Goal: Information Seeking & Learning: Learn about a topic

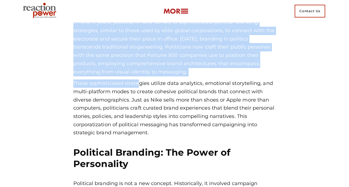
scroll to position [222, 0]
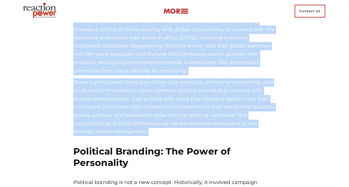
drag, startPoint x: 71, startPoint y: 48, endPoint x: 173, endPoint y: 132, distance: 132.0
drag, startPoint x: 173, startPoint y: 132, endPoint x: 98, endPoint y: 38, distance: 119.4
copy div "In recent years, politicians have turned to sophisticated political branding st…"
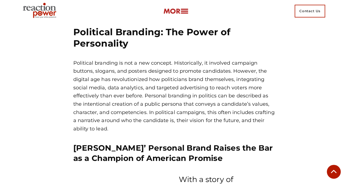
scroll to position [333, 0]
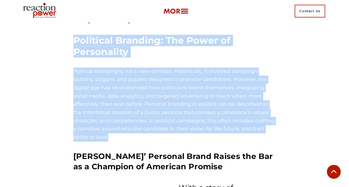
drag, startPoint x: 74, startPoint y: 39, endPoint x: 121, endPoint y: 135, distance: 107.1
drag, startPoint x: 121, startPoint y: 135, endPoint x: 98, endPoint y: 97, distance: 44.1
copy div "Political Branding: The Power of Personality Political branding is not a new co…"
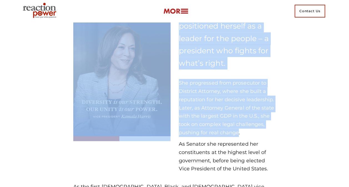
scroll to position [583, 0]
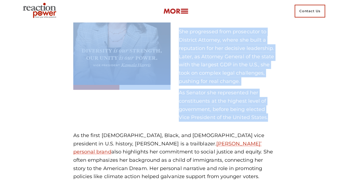
drag, startPoint x: 71, startPoint y: 45, endPoint x: 282, endPoint y: 120, distance: 223.9
copy div "[PERSON_NAME]’ Personal Brand Raises the Bar as a Champion of American Promise …"
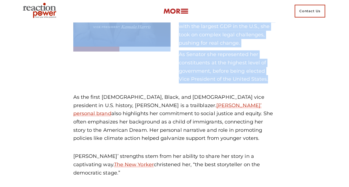
scroll to position [667, 0]
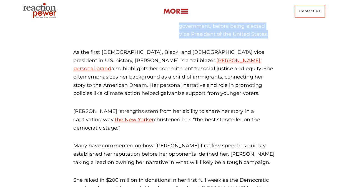
drag, startPoint x: 70, startPoint y: 50, endPoint x: 105, endPoint y: 129, distance: 87.0
click at [105, 129] on div "As the first [DEMOGRAPHIC_DATA], Black, and [DEMOGRAPHIC_DATA] vice president i…" at bounding box center [174, 173] width 211 height 250
drag, startPoint x: 105, startPoint y: 129, endPoint x: 92, endPoint y: 79, distance: 52.1
copy div "As the first [DEMOGRAPHIC_DATA], Black, and [DEMOGRAPHIC_DATA] vice president i…"
